Goal: Task Accomplishment & Management: Use online tool/utility

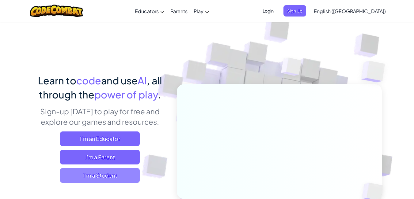
click at [138, 176] on span "I'm a Student" at bounding box center [100, 176] width 80 height 15
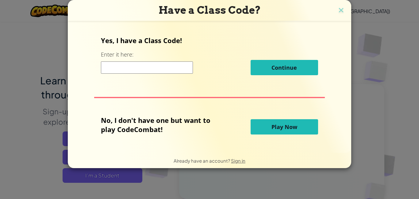
click at [282, 131] on span "Play Now" at bounding box center [284, 126] width 26 height 7
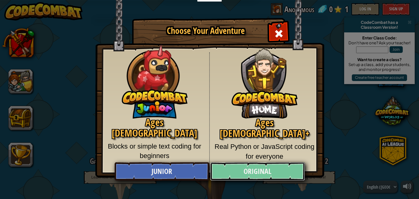
click at [267, 175] on link "Original" at bounding box center [257, 172] width 94 height 18
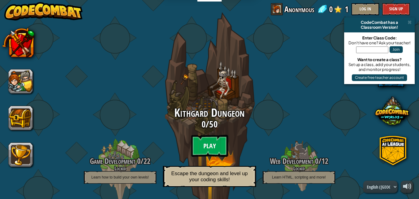
click at [218, 149] on btn "Play" at bounding box center [209, 146] width 37 height 22
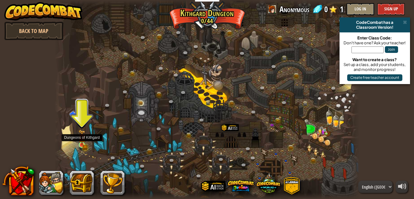
click at [85, 144] on img at bounding box center [81, 138] width 7 height 16
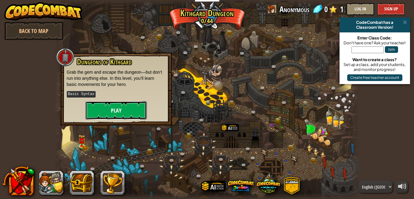
click at [122, 108] on button "Play" at bounding box center [115, 110] width 61 height 18
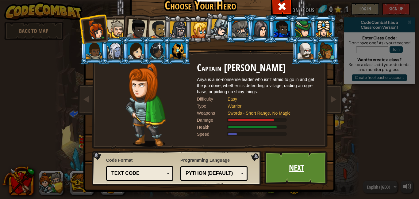
click at [286, 171] on link "Next" at bounding box center [296, 168] width 64 height 34
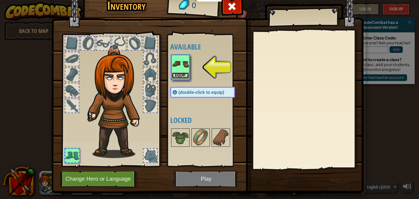
click at [182, 75] on button "Equip" at bounding box center [180, 76] width 17 height 6
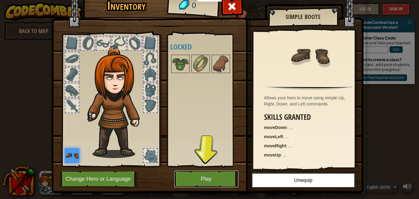
click at [207, 176] on button "Play" at bounding box center [206, 179] width 64 height 17
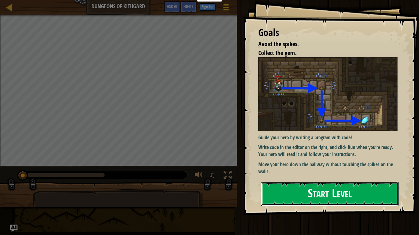
click at [315, 197] on button "Start Level" at bounding box center [330, 194] width 138 height 24
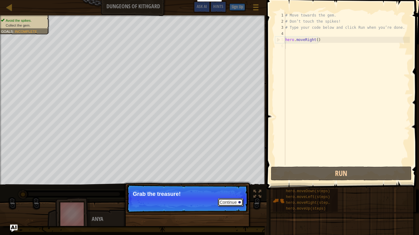
click at [235, 199] on button "Continue" at bounding box center [230, 203] width 25 height 8
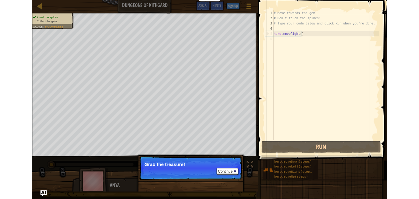
scroll to position [3, 0]
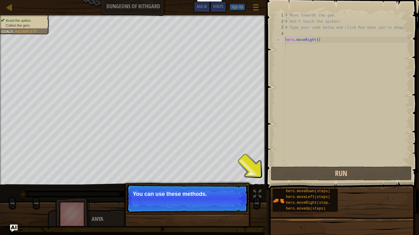
click at [235, 199] on button "Continue" at bounding box center [230, 203] width 25 height 8
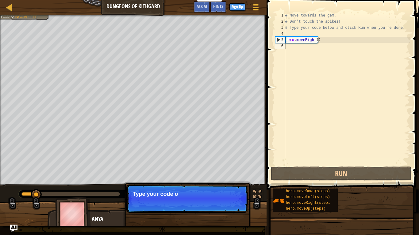
click at [236, 199] on p "Continue Type your code o" at bounding box center [187, 199] width 122 height 28
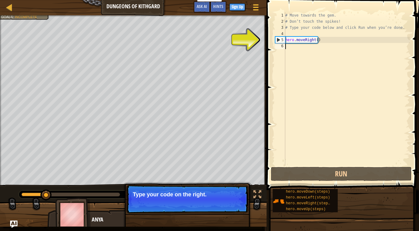
click at [236, 199] on p "Continue Type your code on the right." at bounding box center [187, 199] width 122 height 28
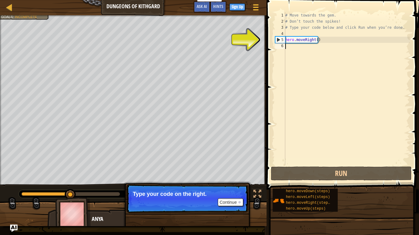
click at [320, 53] on div "# Move towards the gem. # Don’t touch the spikes! # Type your code below and cl…" at bounding box center [347, 94] width 126 height 165
click at [238, 199] on button "Continue" at bounding box center [230, 203] width 25 height 8
